Goal: Task Accomplishment & Management: Manage account settings

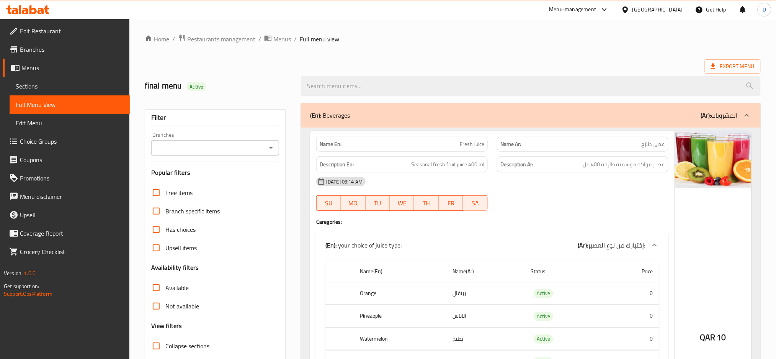
click at [676, 8] on div "[GEOGRAPHIC_DATA]" at bounding box center [657, 9] width 51 height 8
click at [728, 64] on span "Export Menu" at bounding box center [733, 67] width 44 height 10
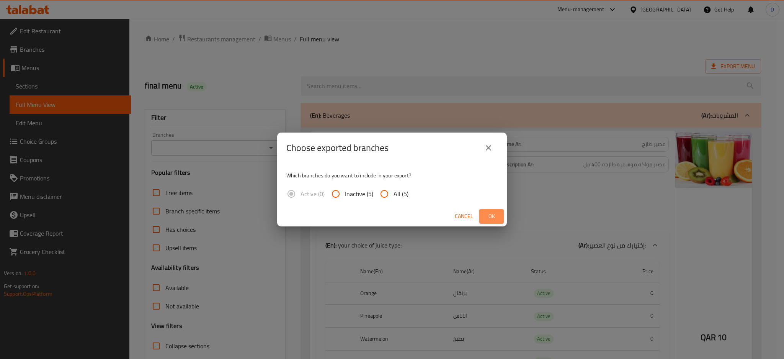
click at [499, 218] on button "Ok" at bounding box center [491, 216] width 24 height 14
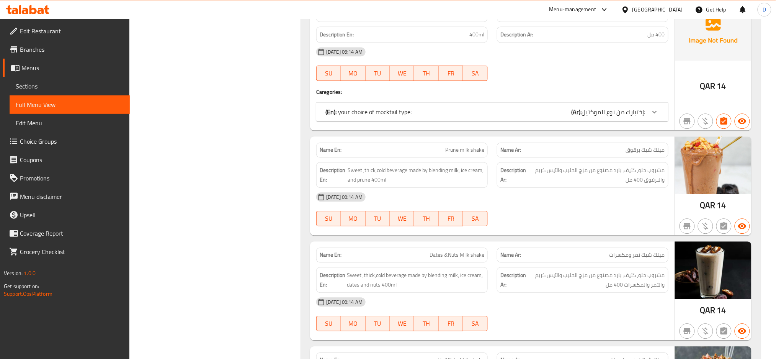
scroll to position [607, 0]
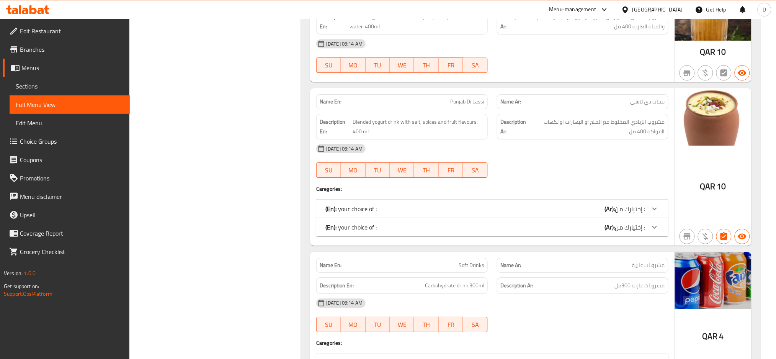
scroll to position [6169, 0]
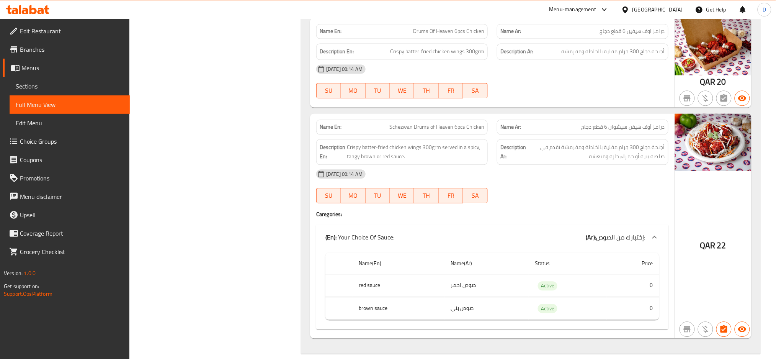
scroll to position [6897, 0]
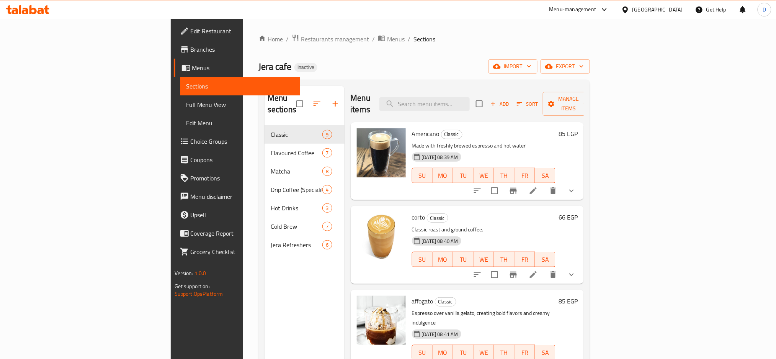
scroll to position [60, 0]
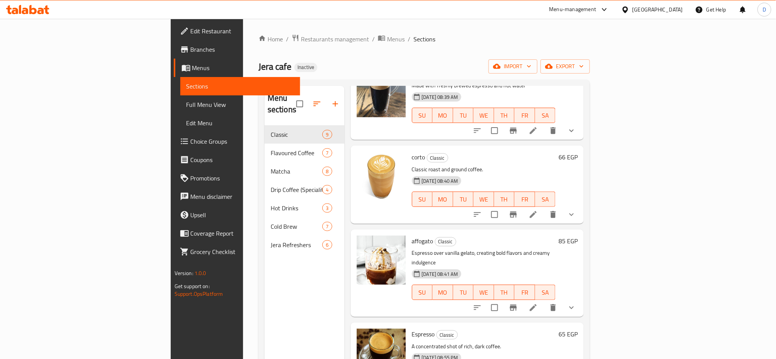
click at [675, 10] on div "[GEOGRAPHIC_DATA]" at bounding box center [657, 9] width 51 height 8
click at [614, 198] on div "[GEOGRAPHIC_DATA]" at bounding box center [600, 200] width 51 height 8
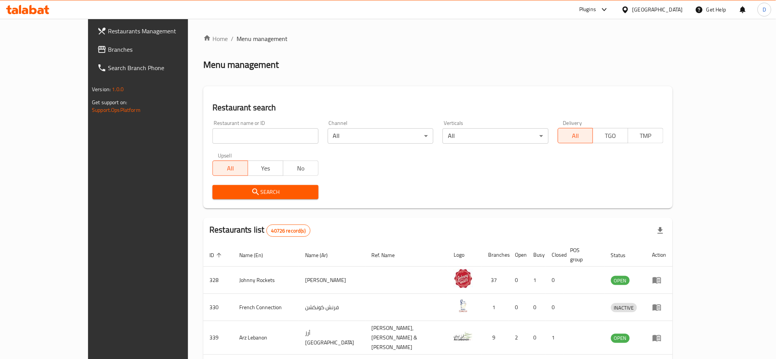
click at [585, 12] on div "Plugins" at bounding box center [587, 9] width 17 height 9
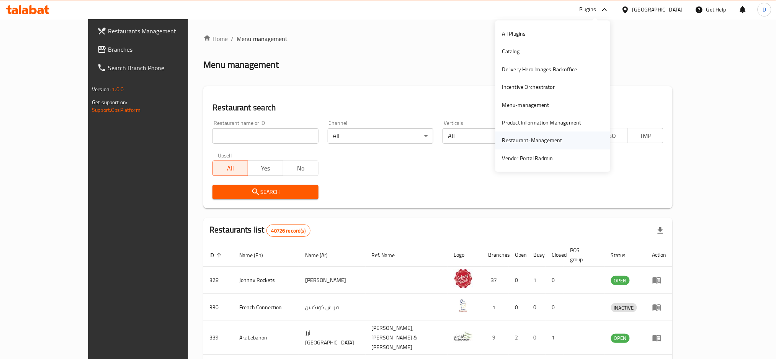
click at [549, 140] on div "Restaurant-Management" at bounding box center [532, 140] width 60 height 8
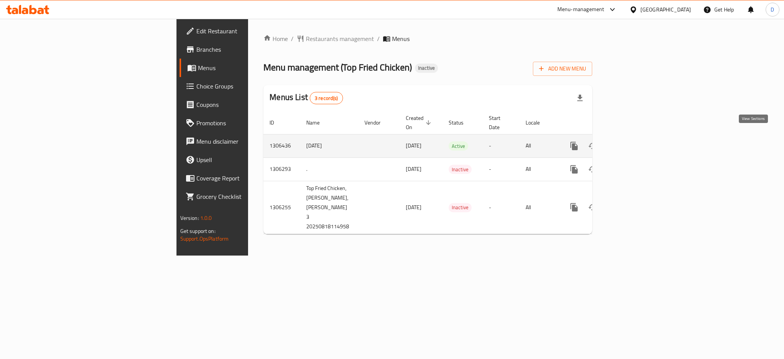
click at [634, 141] on icon "enhanced table" at bounding box center [629, 145] width 9 height 9
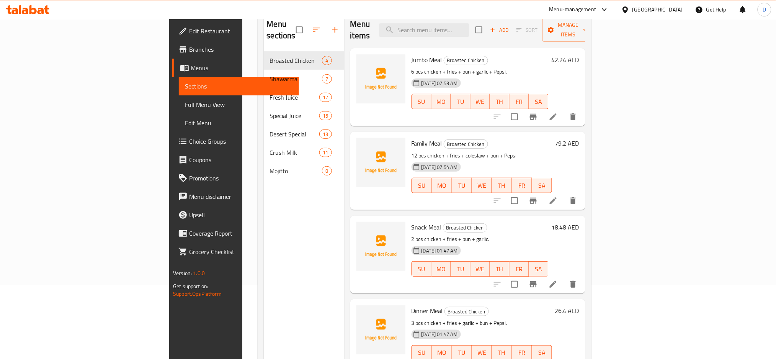
scroll to position [73, 0]
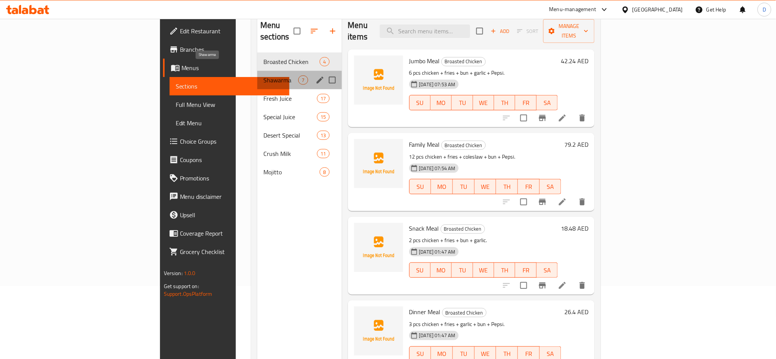
click at [263, 75] on span "Shawarma" at bounding box center [280, 79] width 35 height 9
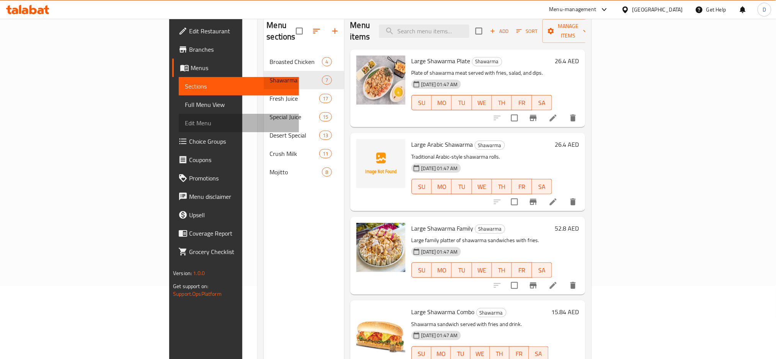
click at [179, 115] on link "Edit Menu" at bounding box center [239, 123] width 120 height 18
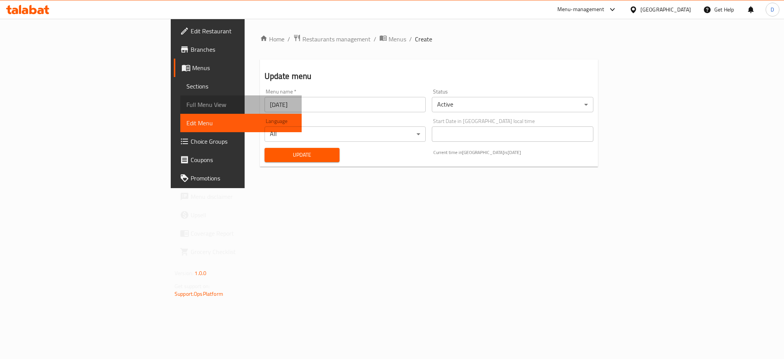
click at [186, 106] on span "Full Menu View" at bounding box center [240, 104] width 109 height 9
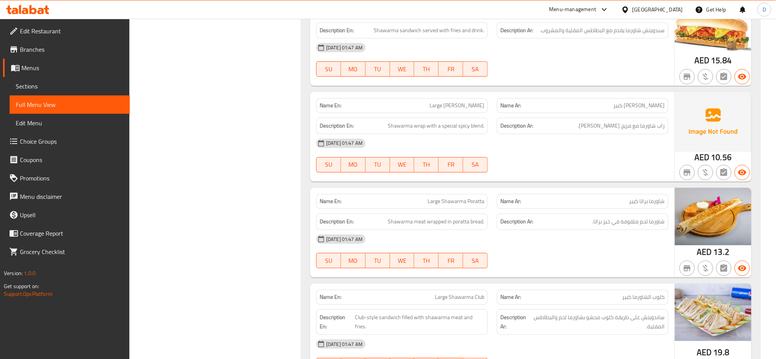
scroll to position [867, 0]
click at [603, 254] on div "19-08-2025 01:47 AM SU MO TU WE TH FR SA" at bounding box center [492, 250] width 361 height 43
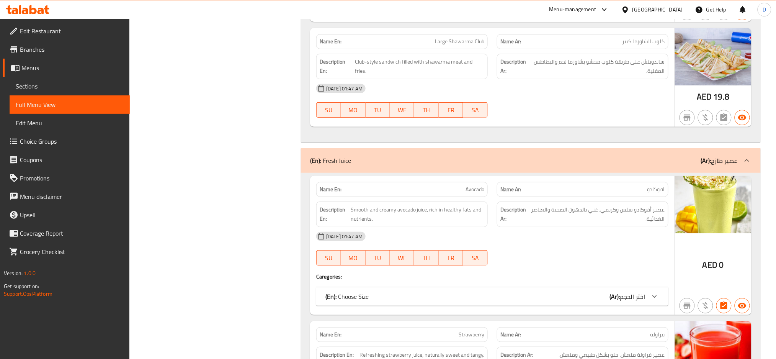
scroll to position [1122, 0]
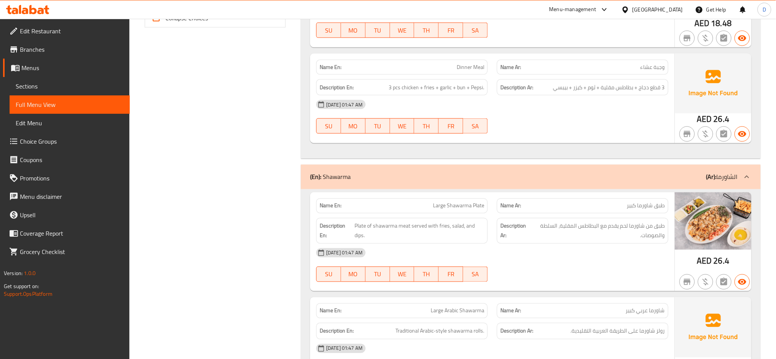
scroll to position [192, 0]
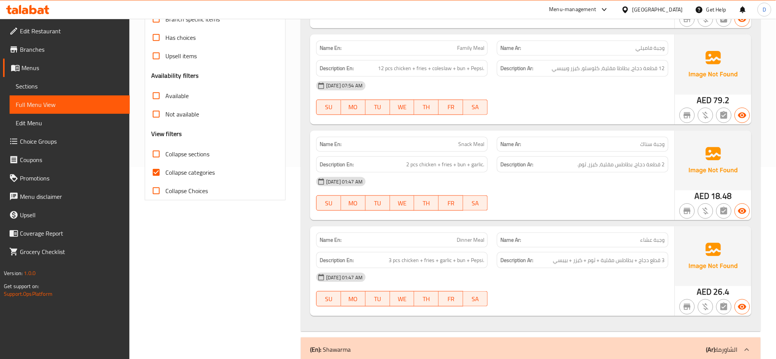
click at [209, 168] on span "Collapse categories" at bounding box center [189, 172] width 49 height 9
click at [165, 168] on input "Collapse categories" at bounding box center [156, 172] width 18 height 18
checkbox input "false"
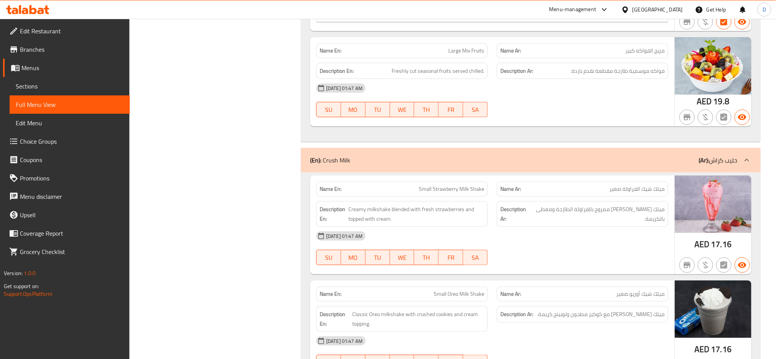
scroll to position [8570, 0]
click at [560, 223] on span "ميلك شيك كريمي ممزوج بالفراولة الطازجة ومغطى بالكريمة." at bounding box center [598, 213] width 134 height 19
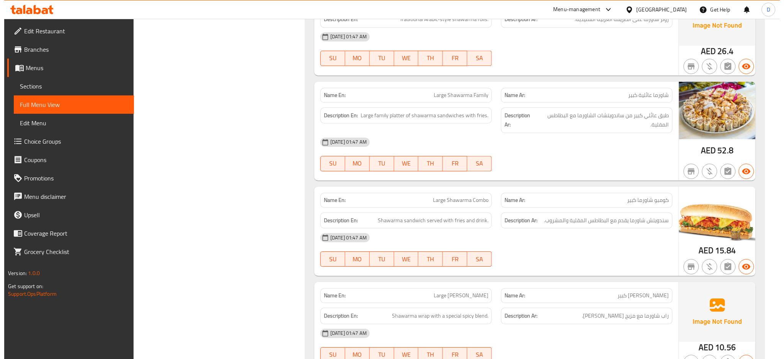
scroll to position [0, 0]
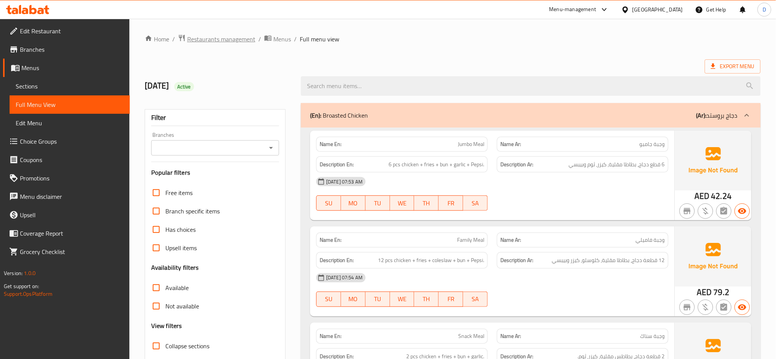
click at [233, 42] on span "Restaurants management" at bounding box center [221, 38] width 68 height 9
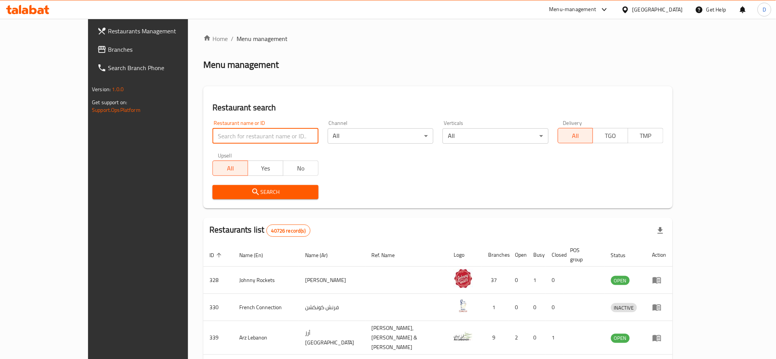
click at [230, 133] on input "search" at bounding box center [265, 135] width 106 height 15
paste input "Bosnian Cevap"
type input "Bosnian Cevap"
click button "Search" at bounding box center [265, 192] width 106 height 14
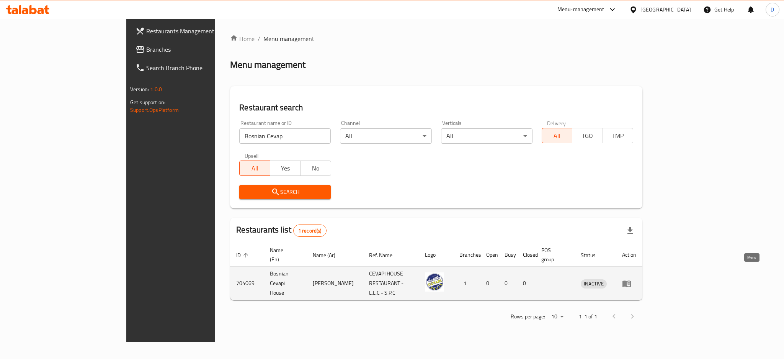
click at [631, 280] on icon "enhanced table" at bounding box center [626, 283] width 8 height 7
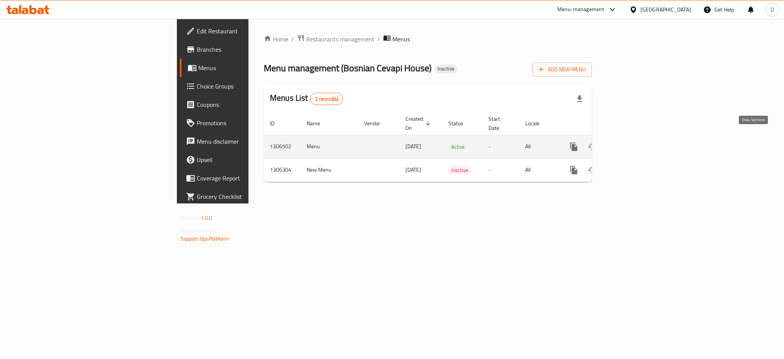
click at [633, 142] on icon "enhanced table" at bounding box center [628, 146] width 9 height 9
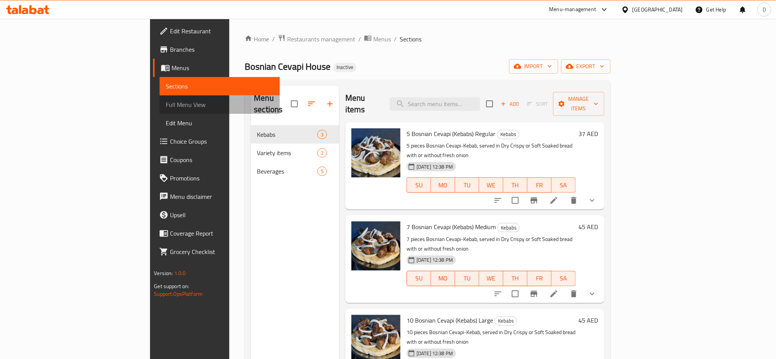
click at [166, 105] on span "Full Menu View" at bounding box center [220, 104] width 108 height 9
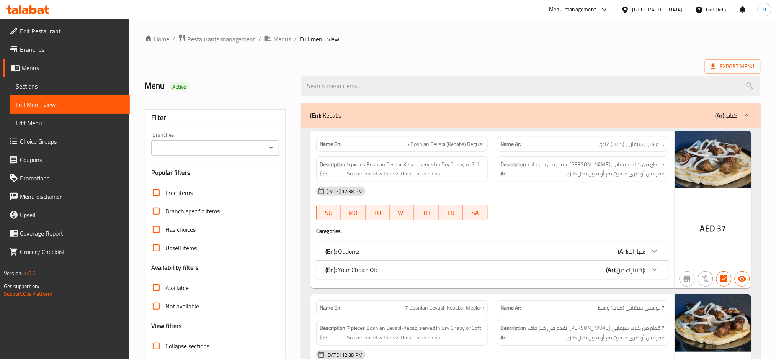
click at [230, 39] on span "Restaurants management" at bounding box center [221, 38] width 68 height 9
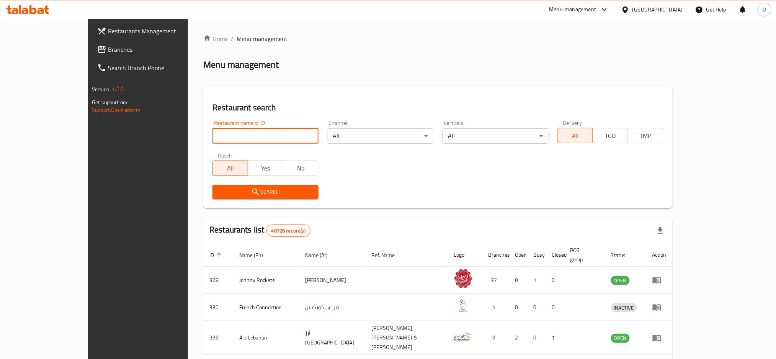
paste input "Pho City - Vietnames"
click at [227, 139] on input "Pho City - Vietnames" at bounding box center [265, 135] width 106 height 15
type input "Pho City - Vietnames"
click button "Search" at bounding box center [265, 192] width 106 height 14
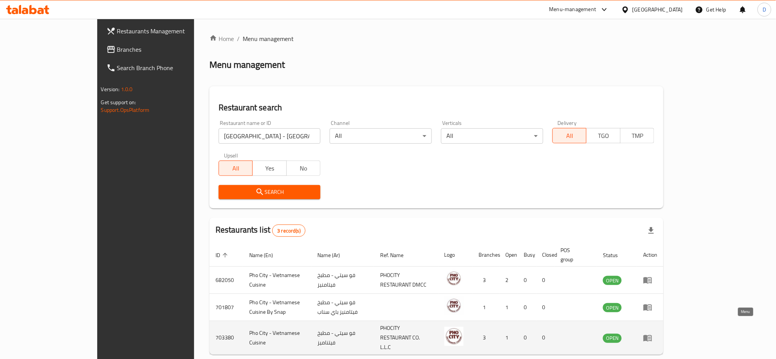
click at [652, 333] on icon "enhanced table" at bounding box center [647, 337] width 9 height 9
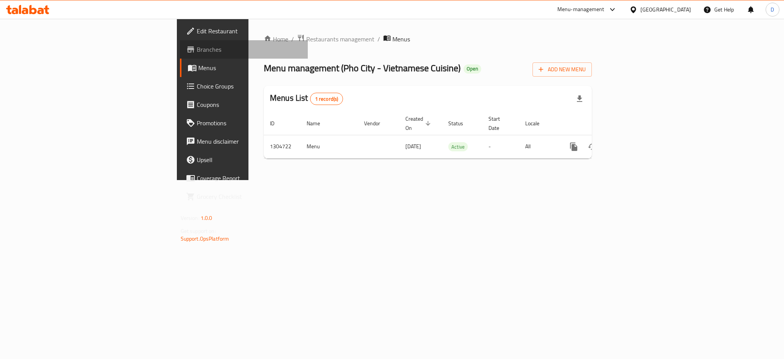
click at [197, 50] on span "Branches" at bounding box center [249, 49] width 105 height 9
